Goal: Task Accomplishment & Management: Use online tool/utility

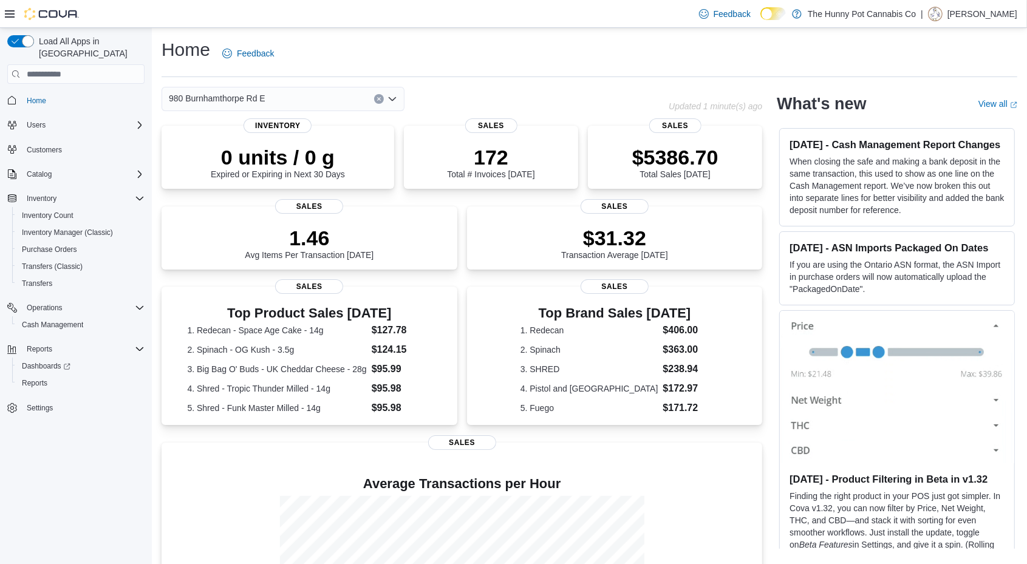
click at [381, 100] on button "Clear input" at bounding box center [379, 99] width 10 height 10
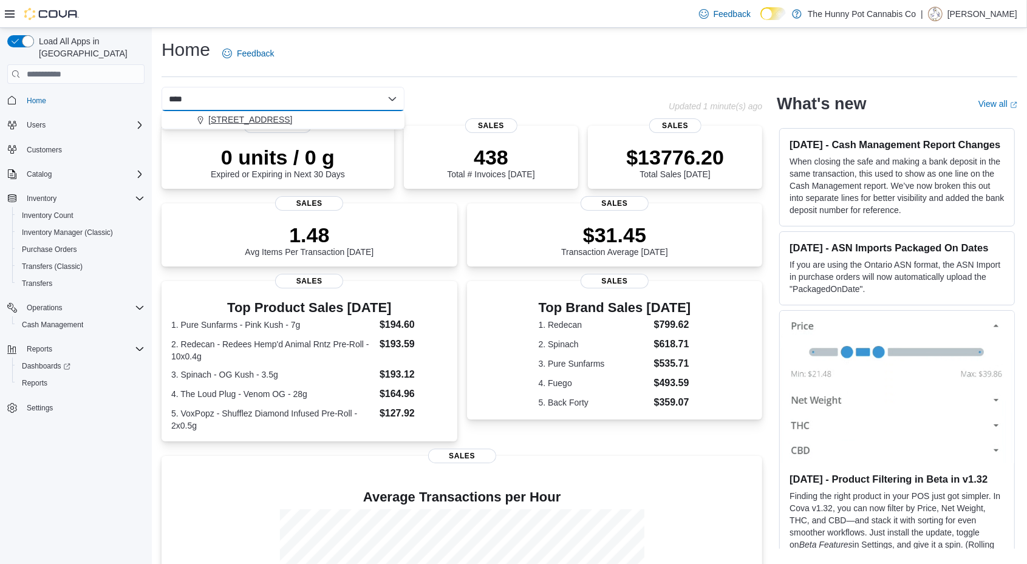
type input "****"
click at [274, 120] on span "5035 Hurontario St" at bounding box center [250, 120] width 84 height 12
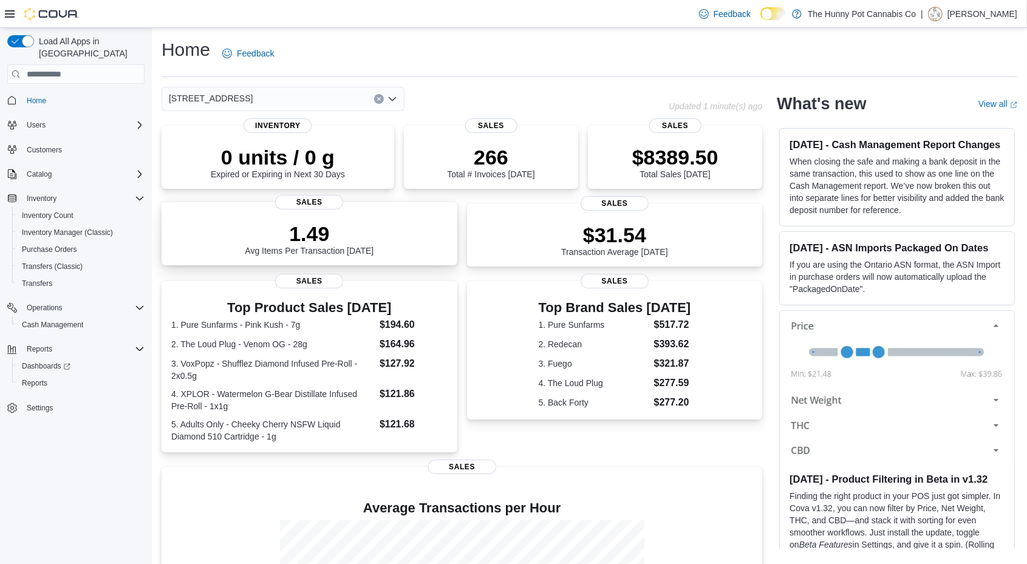
scroll to position [160, 0]
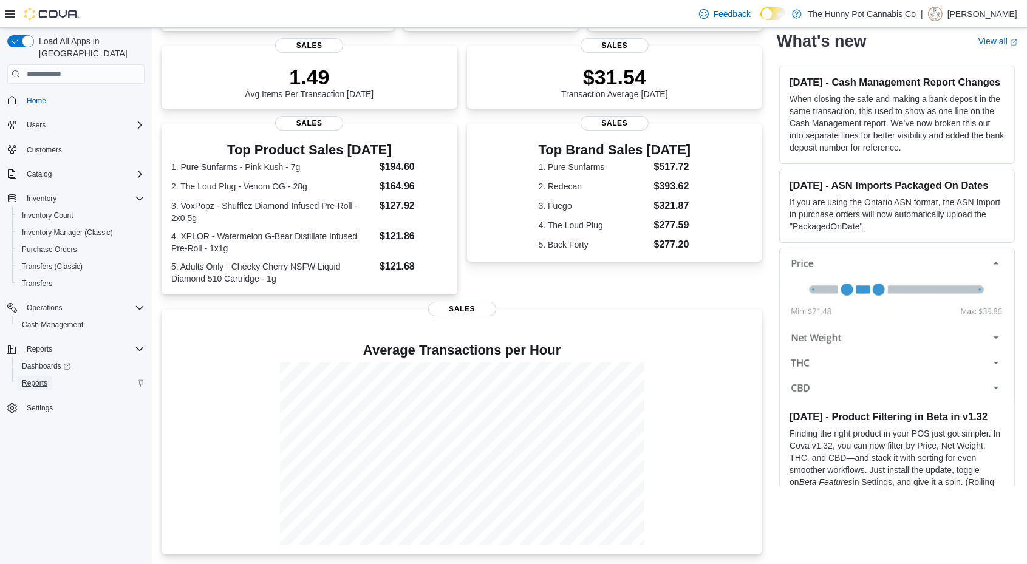
click at [49, 376] on link "Reports" at bounding box center [34, 383] width 35 height 15
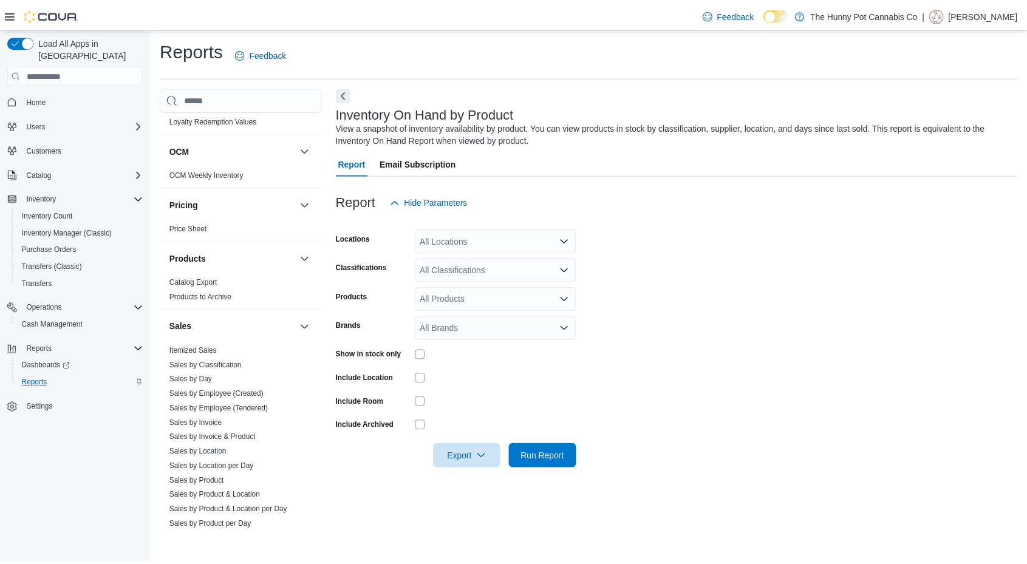
scroll to position [463, 0]
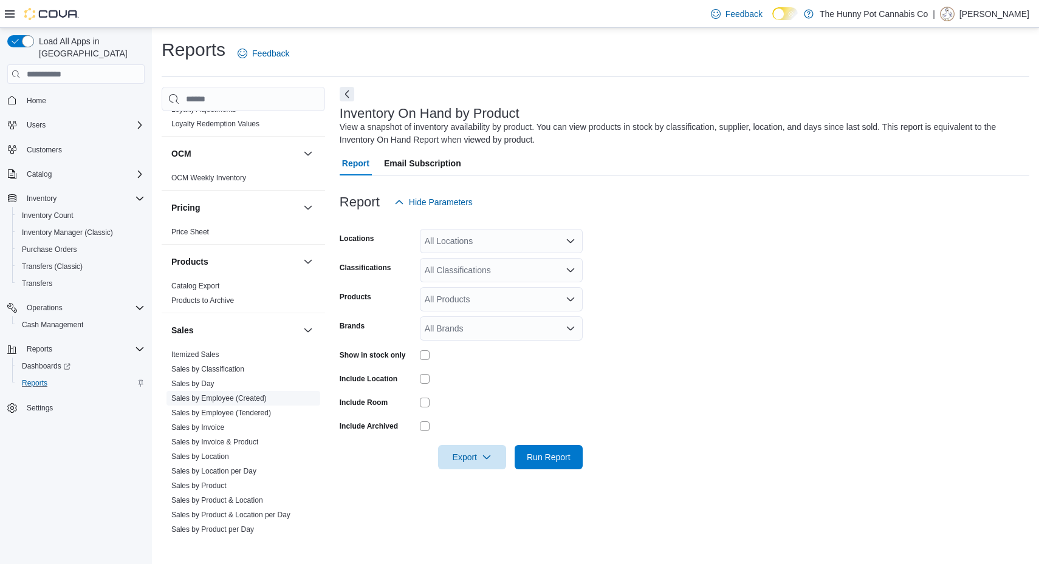
click at [239, 398] on link "Sales by Employee (Created)" at bounding box center [218, 398] width 95 height 9
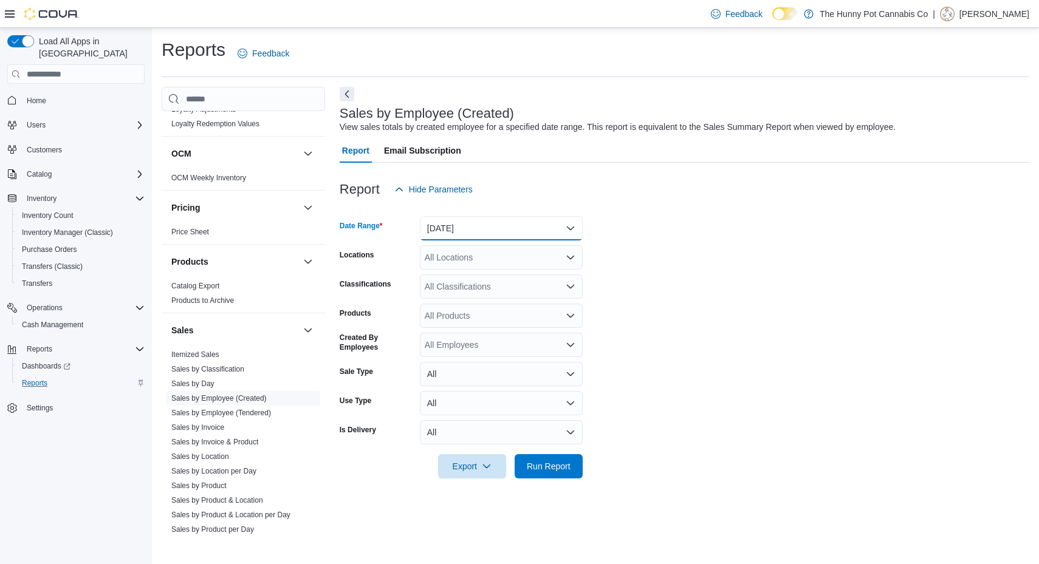
click at [491, 220] on button "Yesterday" at bounding box center [501, 228] width 163 height 24
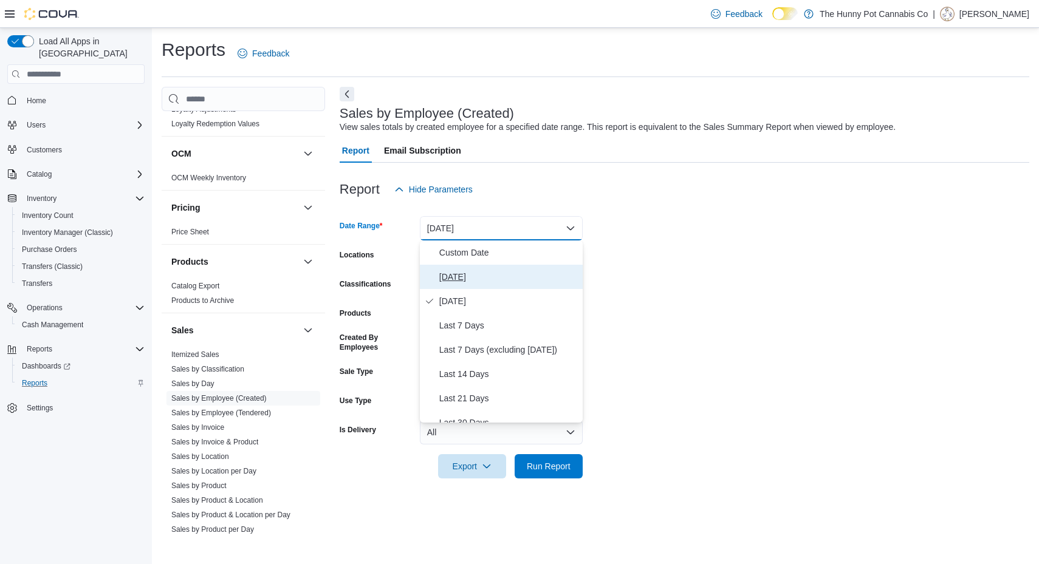
click at [474, 288] on button "Today" at bounding box center [501, 277] width 163 height 24
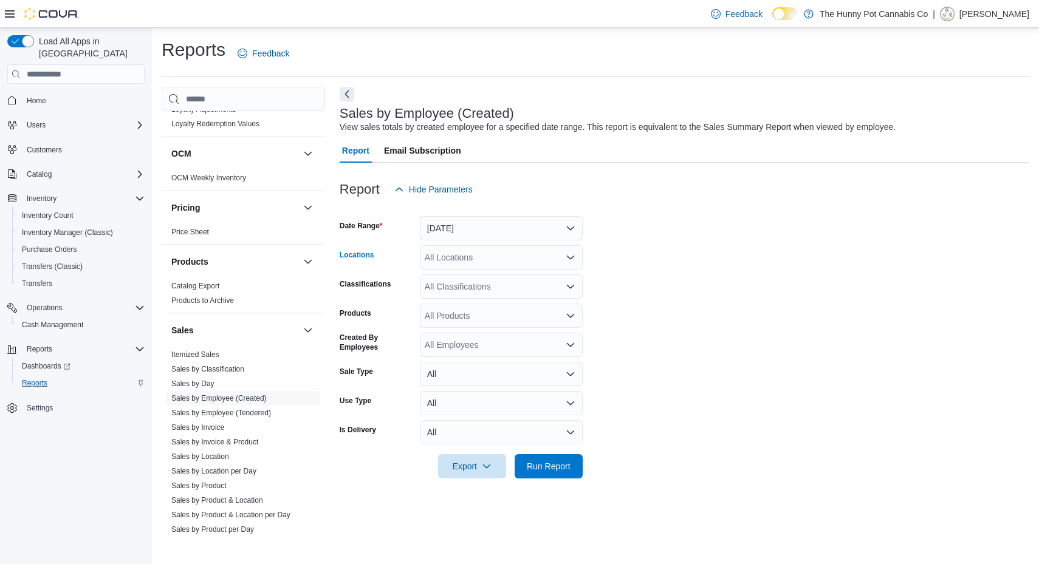
click at [456, 253] on div "All Locations" at bounding box center [501, 257] width 163 height 24
type input "****"
click at [471, 278] on span "5035 Hurontario St" at bounding box center [494, 278] width 84 height 12
click at [537, 468] on span "Run Report" at bounding box center [549, 466] width 44 height 12
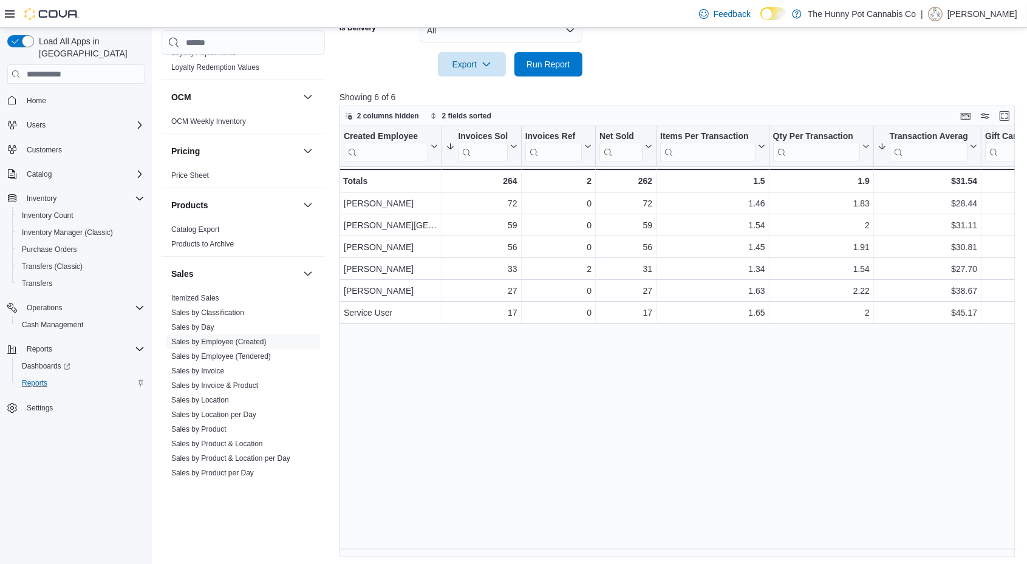
scroll to position [404, 0]
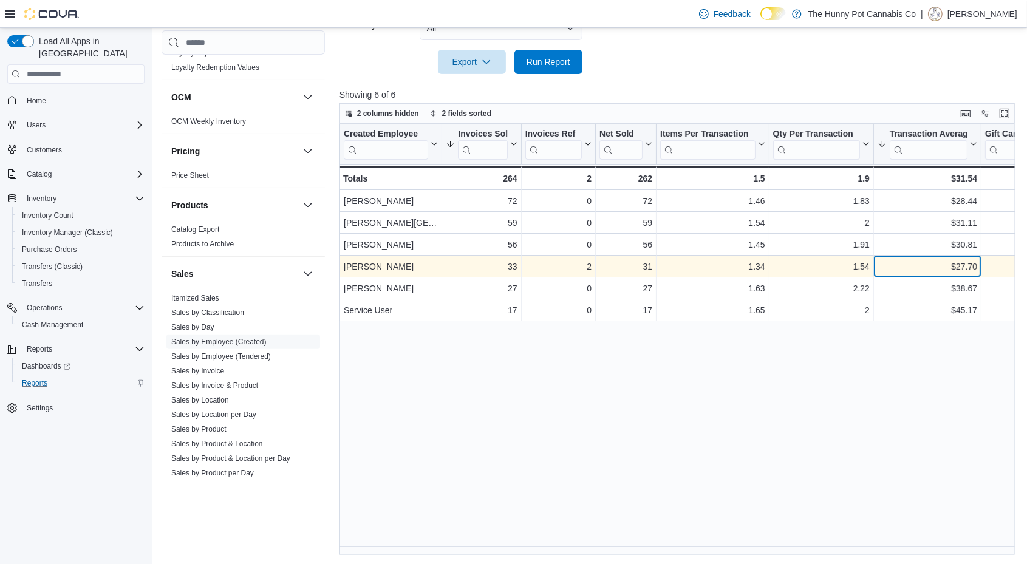
click at [935, 256] on div "$27.70 - Transaction Average, column 7, row 4" at bounding box center [927, 267] width 107 height 22
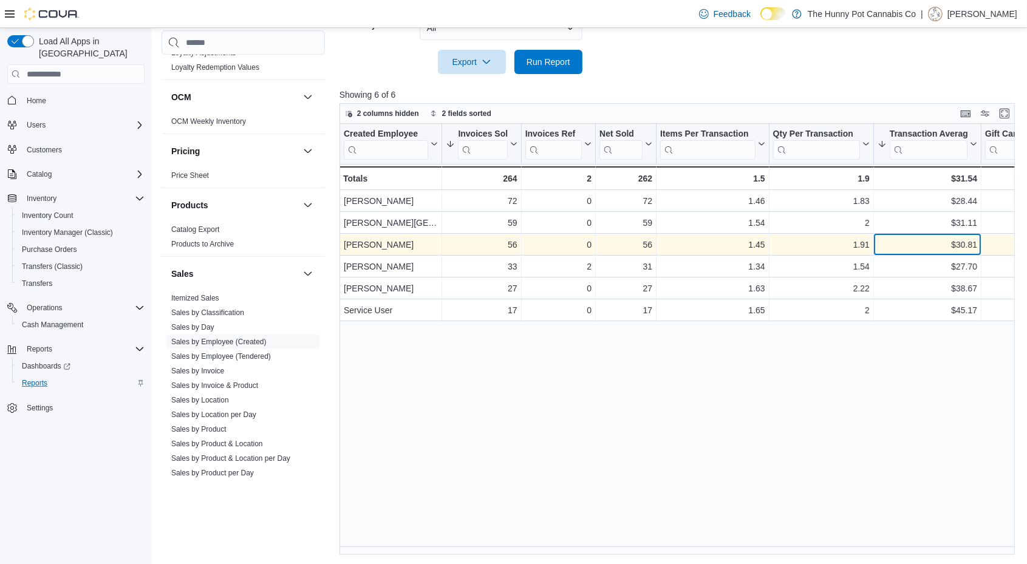
click at [947, 241] on div "$30.81" at bounding box center [928, 245] width 100 height 15
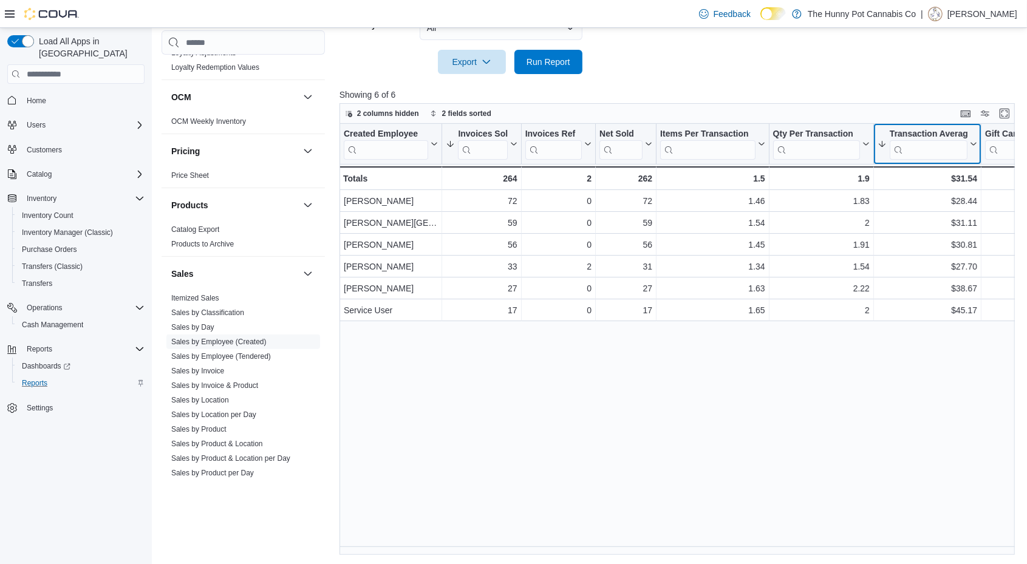
click at [972, 145] on icon at bounding box center [972, 144] width 10 height 7
click at [950, 199] on button "Sort High-Low" at bounding box center [927, 204] width 73 height 15
click at [969, 141] on icon at bounding box center [972, 144] width 10 height 7
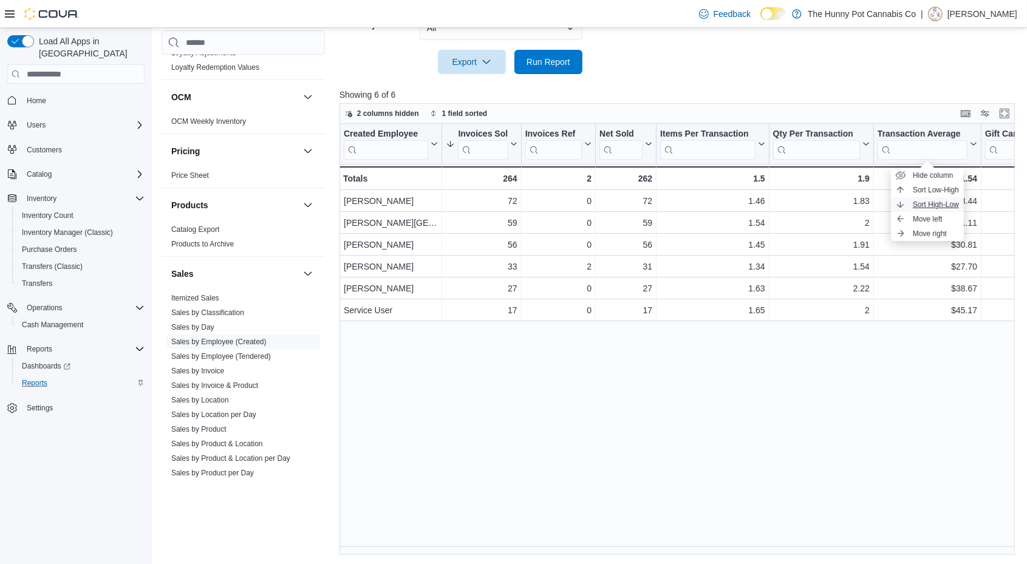
click at [933, 204] on span "Sort High-Low" at bounding box center [936, 205] width 46 height 10
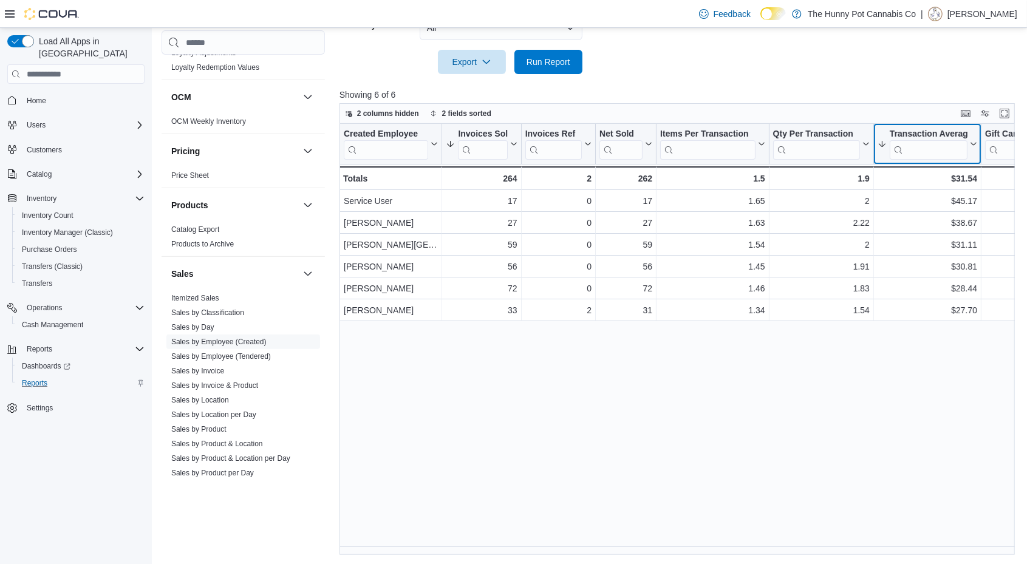
click at [972, 145] on icon at bounding box center [972, 144] width 10 height 7
click at [943, 200] on span "Sort High-Low" at bounding box center [936, 205] width 46 height 10
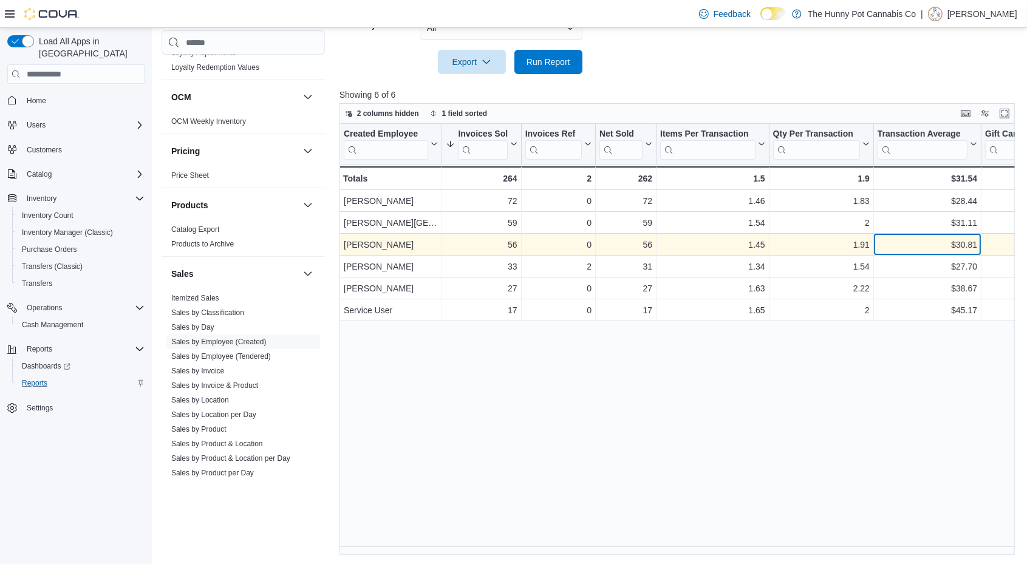
click at [919, 242] on div "$30.81" at bounding box center [928, 245] width 100 height 15
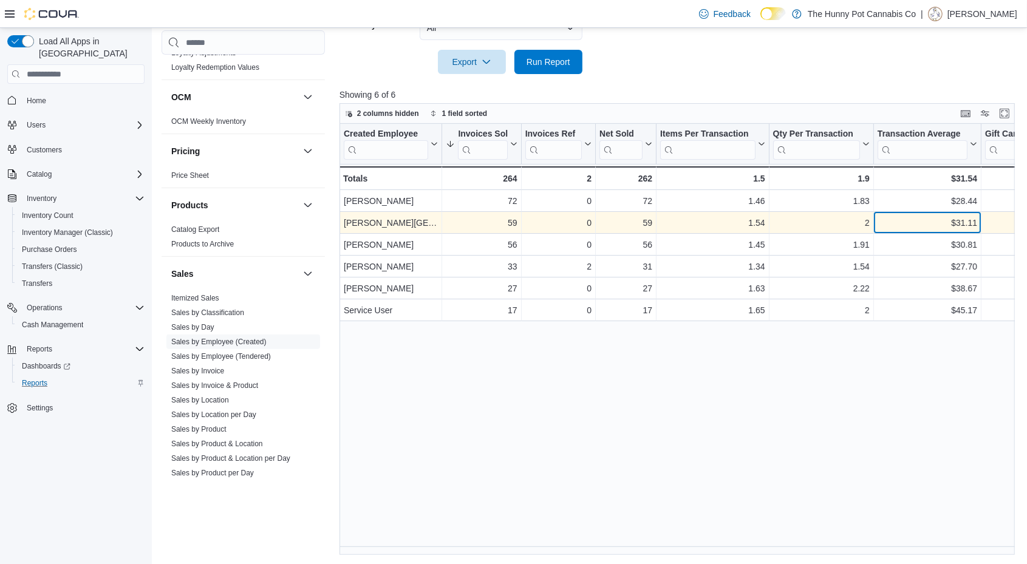
click at [915, 220] on div "$31.11" at bounding box center [928, 223] width 100 height 15
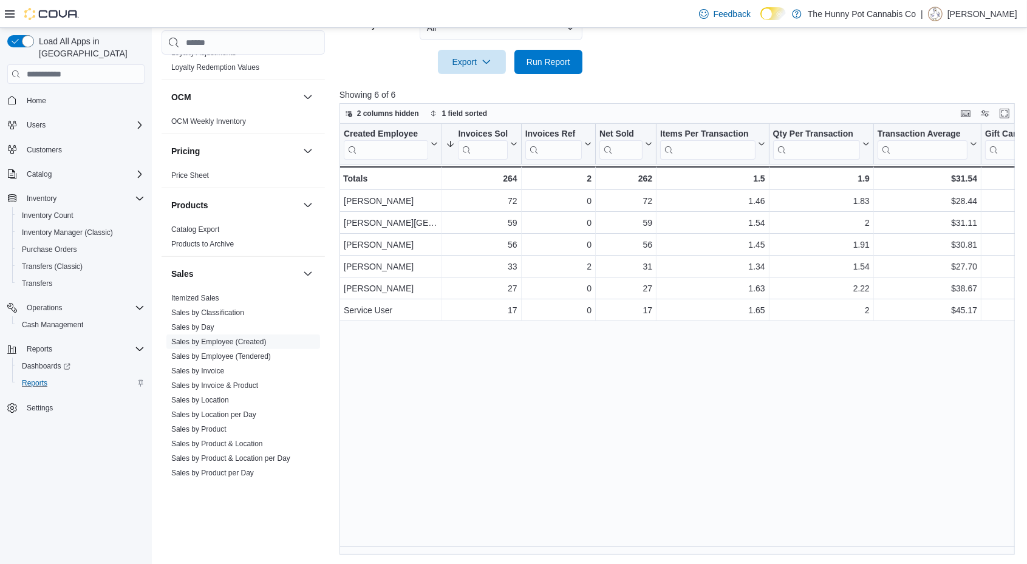
click at [882, 401] on div "Created Employee Click to view column header actions Invoices Sold Sorted desce…" at bounding box center [681, 339] width 683 height 431
click at [973, 144] on icon at bounding box center [973, 144] width 5 height 3
click at [941, 205] on span "Sort High-Low" at bounding box center [936, 205] width 46 height 10
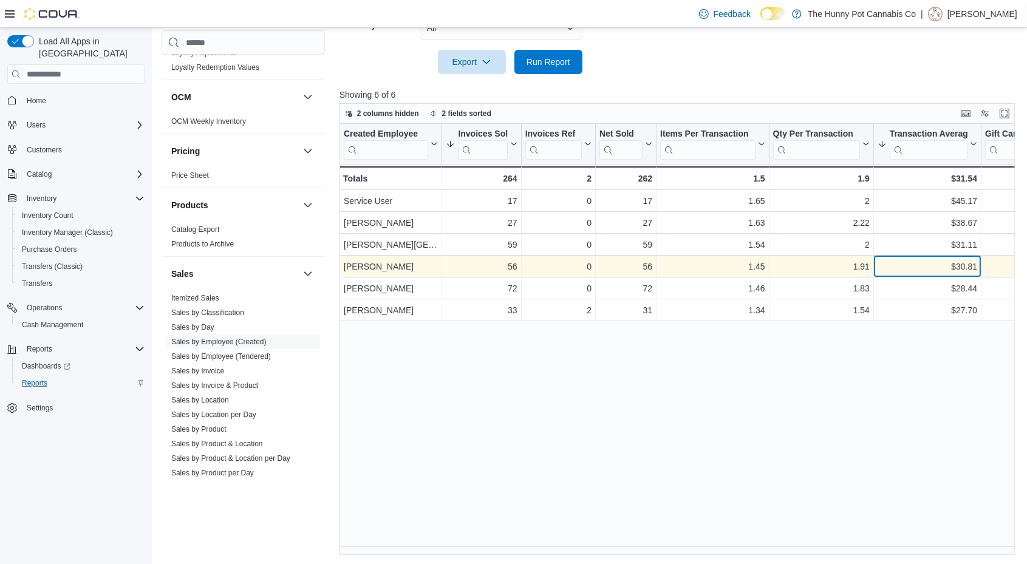
click at [960, 268] on div "$30.81" at bounding box center [928, 267] width 100 height 15
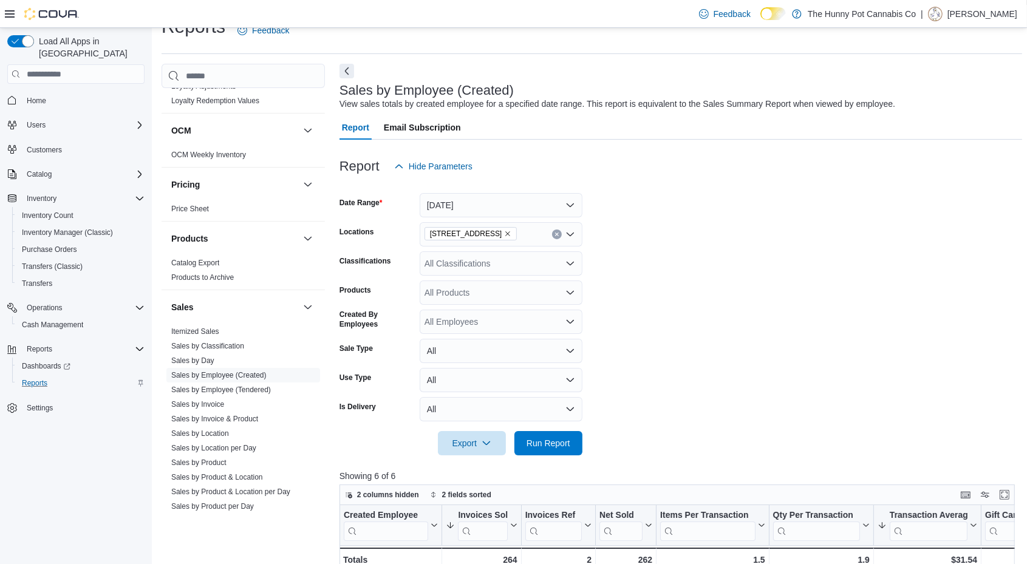
scroll to position [0, 0]
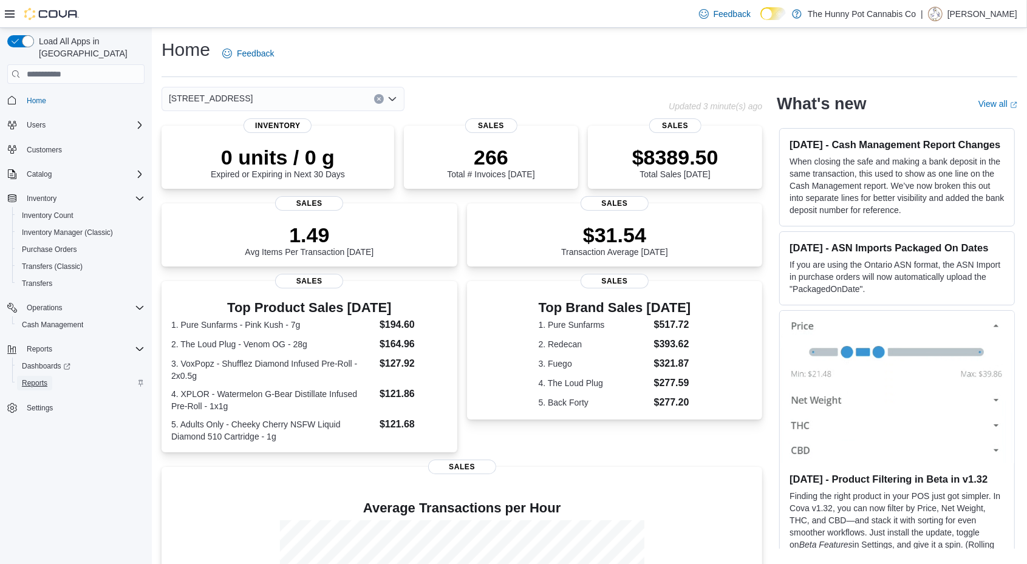
click at [44, 378] on span "Reports" at bounding box center [35, 383] width 26 height 10
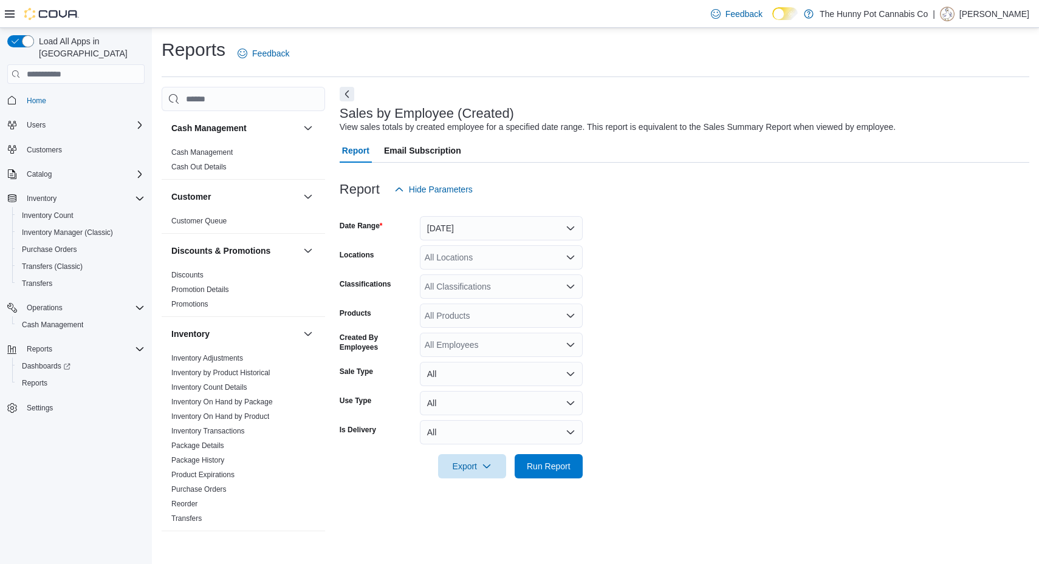
click at [453, 216] on div at bounding box center [684, 209] width 689 height 15
click at [491, 231] on button "Yesterday" at bounding box center [501, 228] width 163 height 24
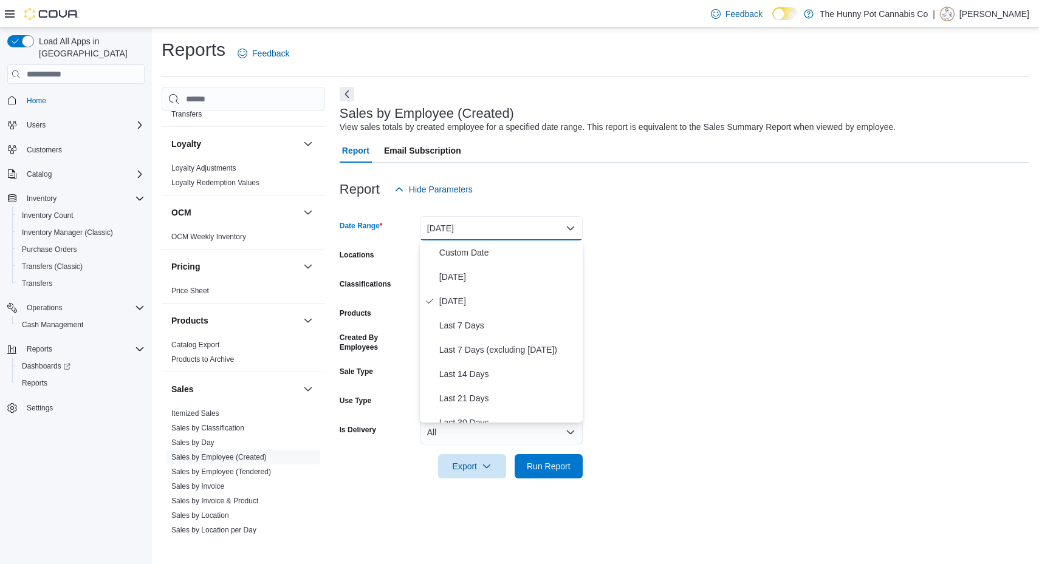
scroll to position [439, 0]
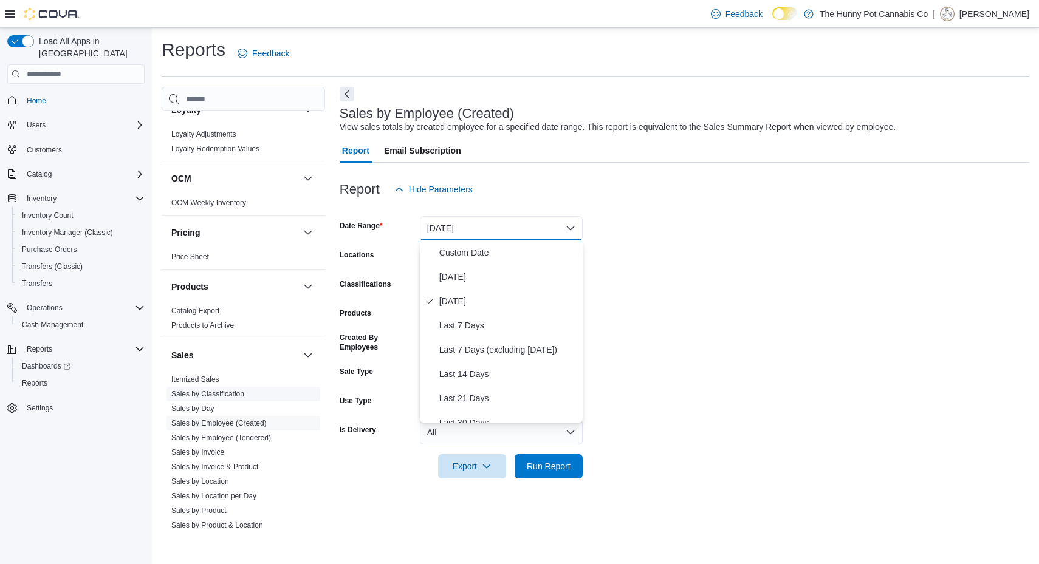
click at [229, 390] on link "Sales by Classification" at bounding box center [207, 394] width 73 height 9
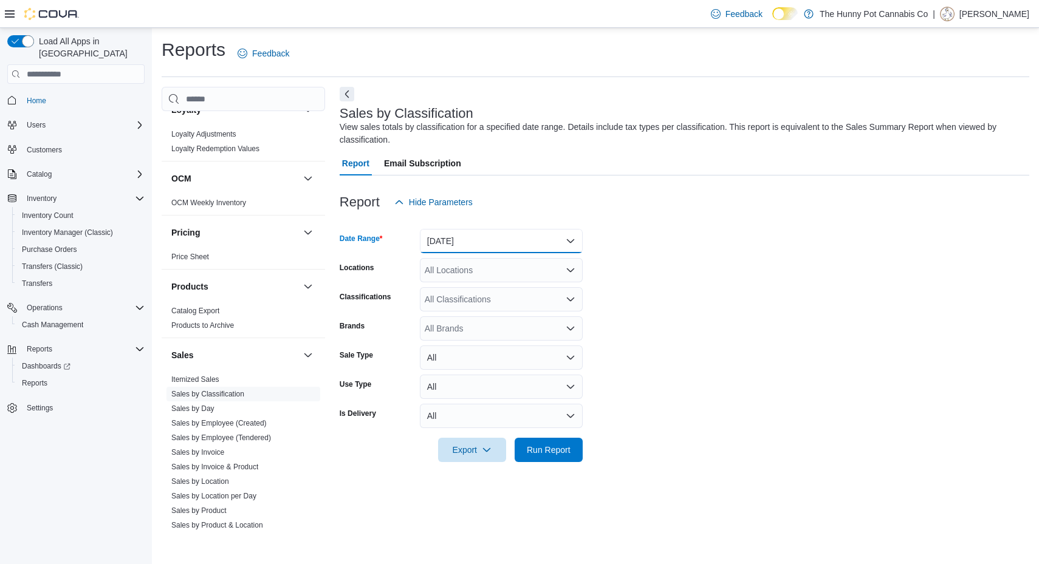
click at [465, 244] on button "Yesterday" at bounding box center [501, 241] width 163 height 24
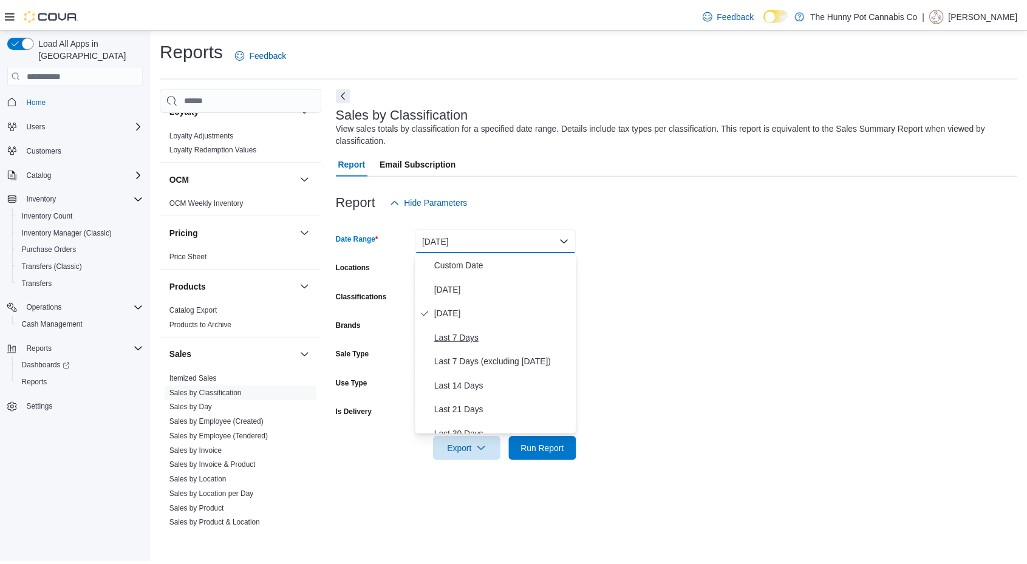
scroll to position [182, 0]
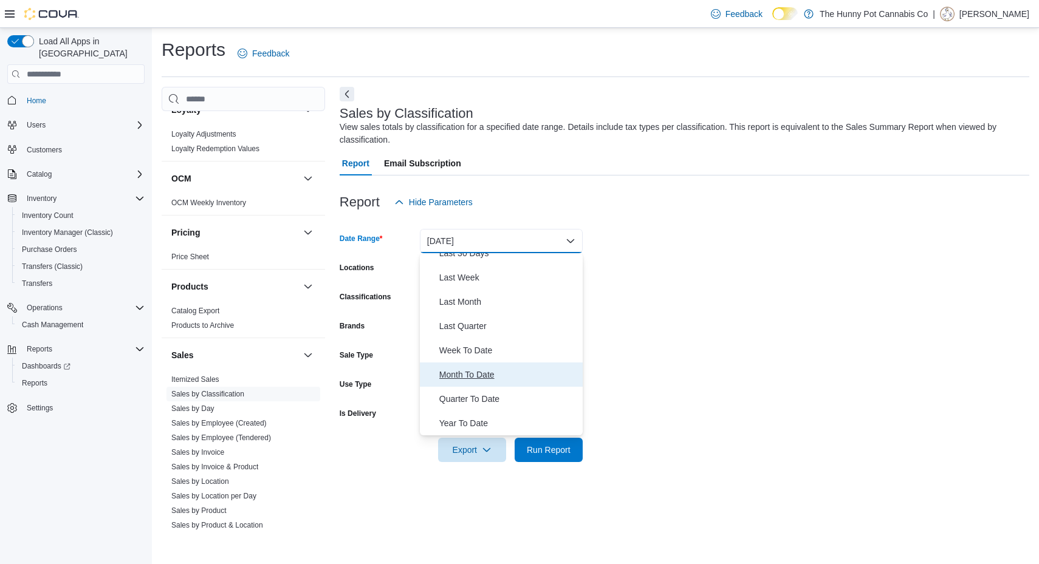
click at [483, 367] on span "Month To Date" at bounding box center [508, 374] width 138 height 15
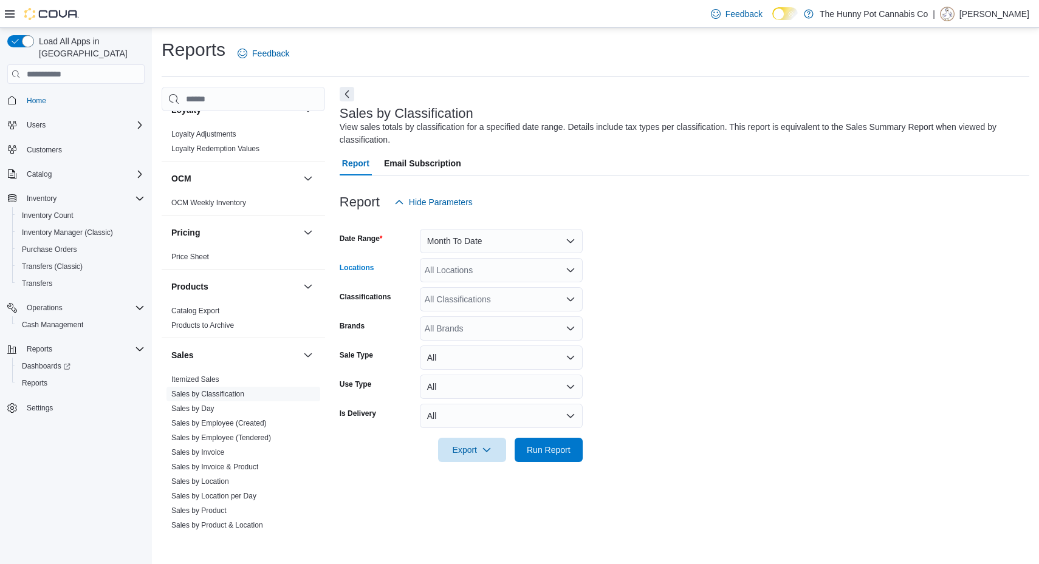
click at [500, 281] on div "All Locations" at bounding box center [501, 270] width 163 height 24
type input "****"
click at [501, 293] on span "5035 Hurontario St" at bounding box center [494, 291] width 84 height 12
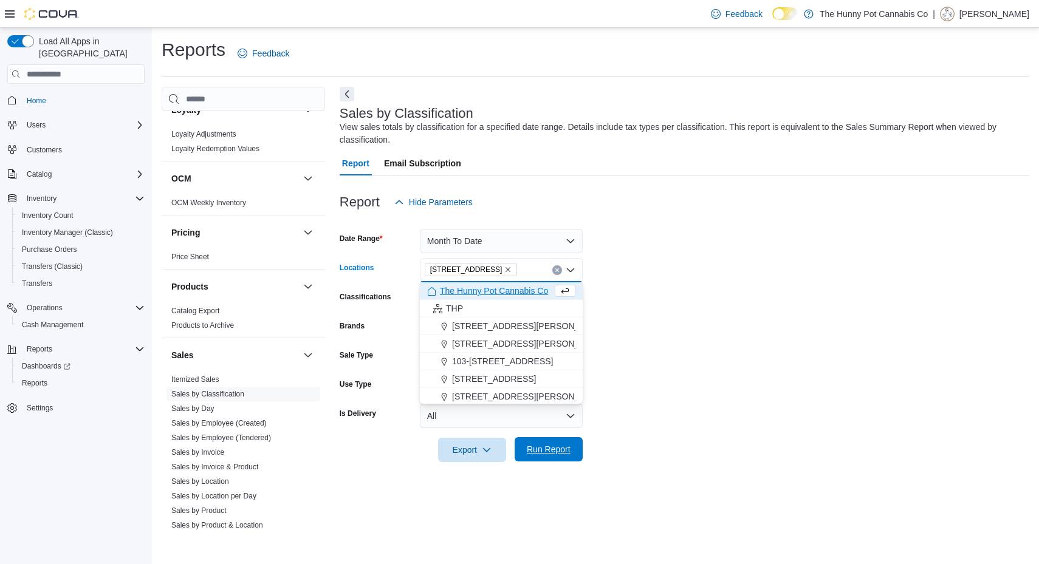
click at [525, 448] on span "Run Report" at bounding box center [548, 449] width 53 height 24
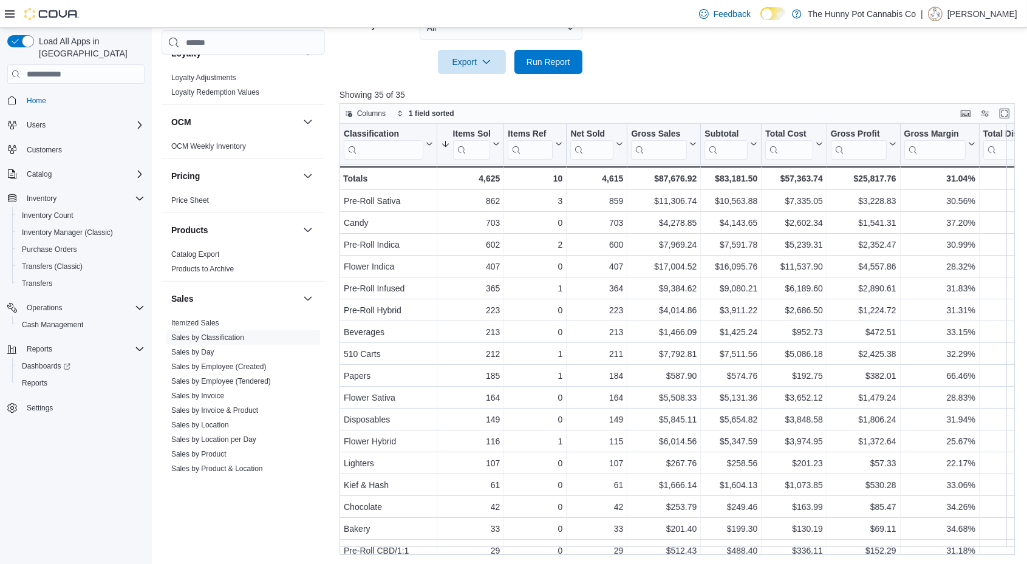
scroll to position [387, 0]
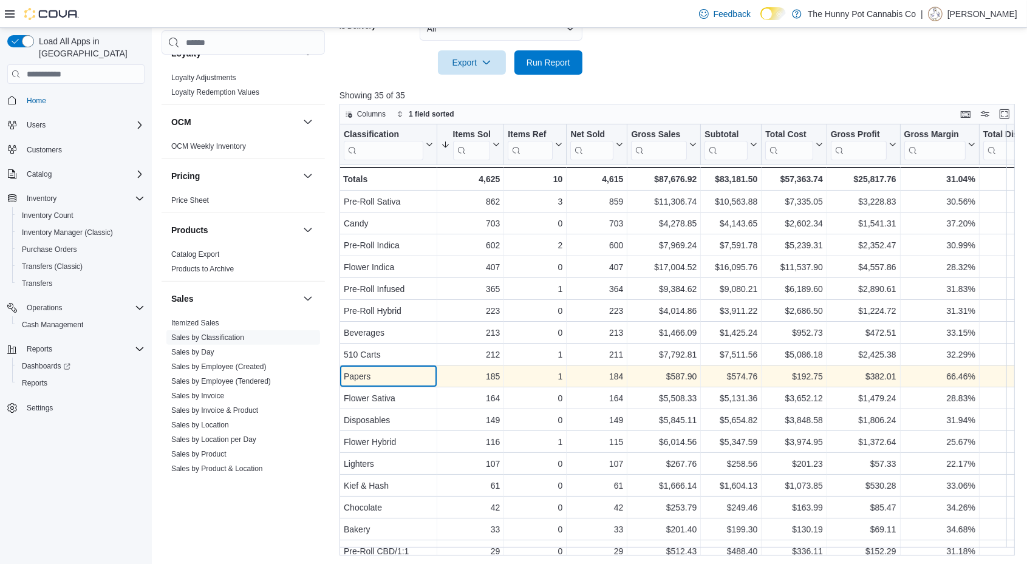
click at [426, 377] on div "Papers" at bounding box center [388, 377] width 89 height 15
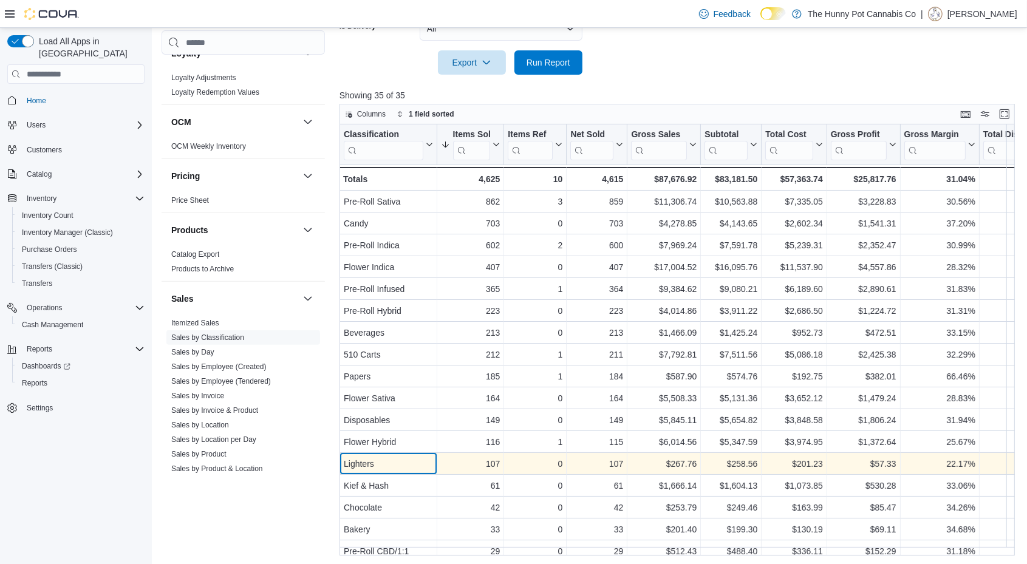
click at [401, 468] on div "Lighters" at bounding box center [388, 464] width 89 height 15
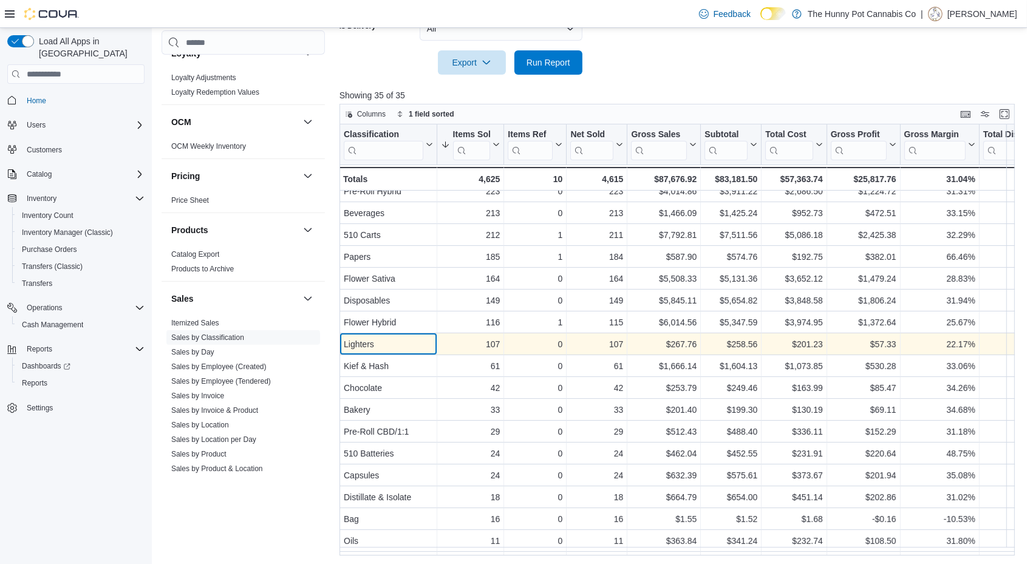
scroll to position [120, 0]
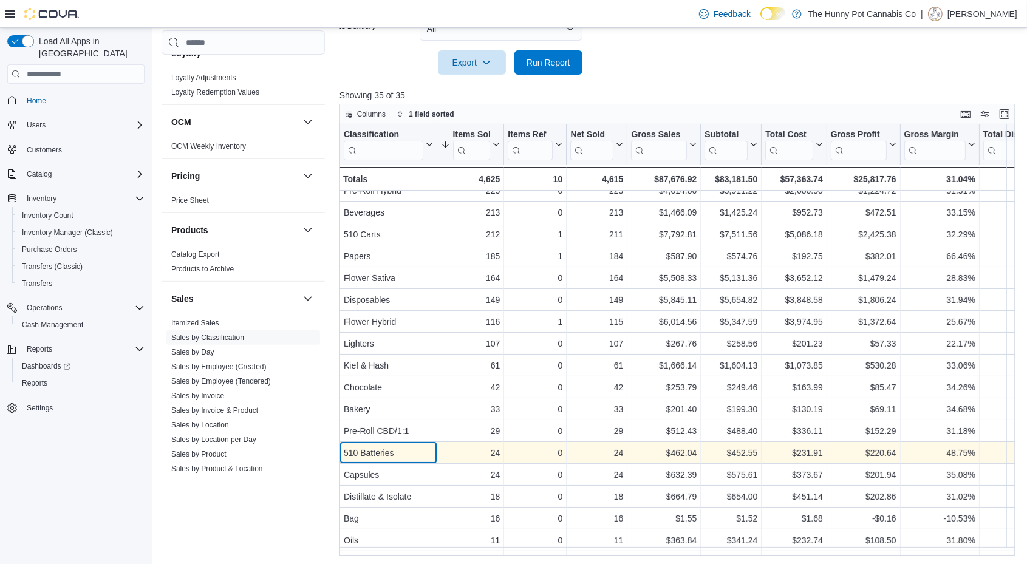
click at [384, 456] on div "510 Batteries" at bounding box center [388, 453] width 89 height 15
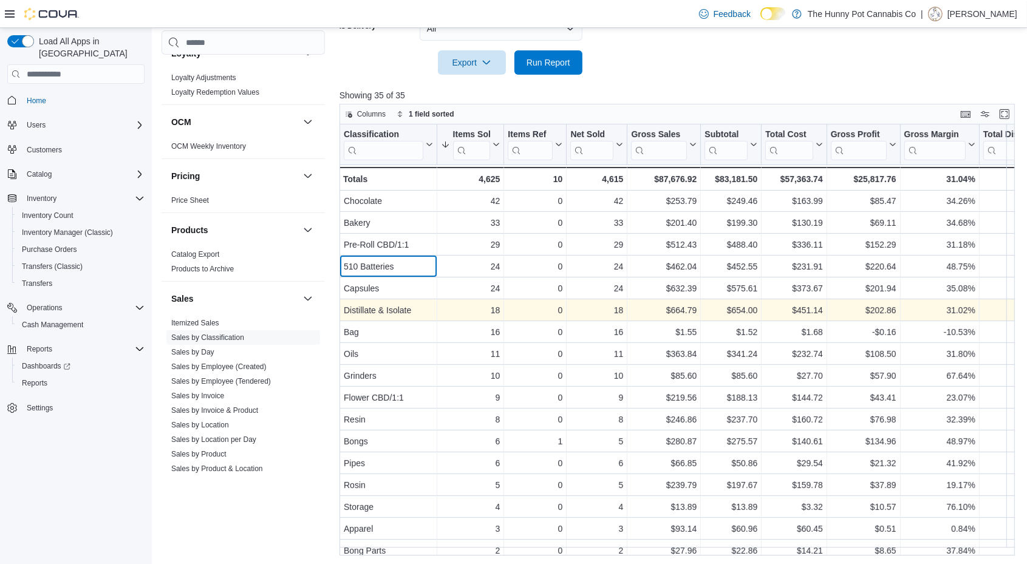
scroll to position [310, 0]
